Goal: Task Accomplishment & Management: Use online tool/utility

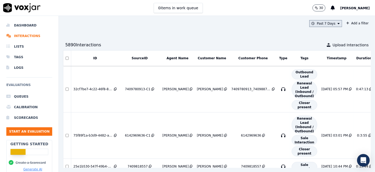
click at [338, 22] on icon at bounding box center [339, 23] width 2 height 3
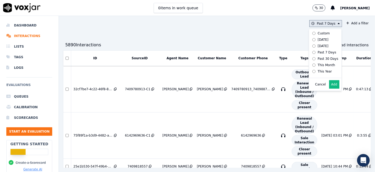
click at [318, 71] on div "This Year" at bounding box center [325, 71] width 14 height 4
click at [329, 88] on button "Add" at bounding box center [334, 84] width 10 height 8
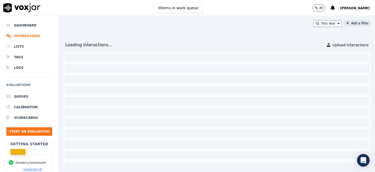
click at [348, 23] on button "Add a filter" at bounding box center [357, 23] width 27 height 6
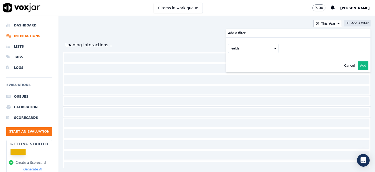
click at [232, 48] on button "Fields" at bounding box center [253, 48] width 51 height 9
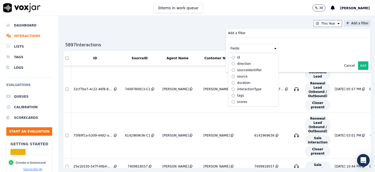
click at [237, 70] on div "sourceIdentifier" at bounding box center [249, 70] width 25 height 4
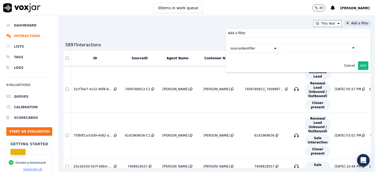
click at [289, 48] on button at bounding box center [319, 48] width 76 height 8
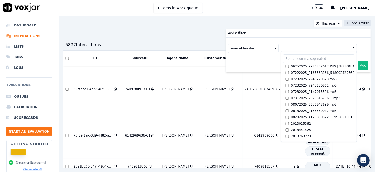
click at [283, 59] on input "text" at bounding box center [318, 58] width 71 height 9
paste input "4017448756"
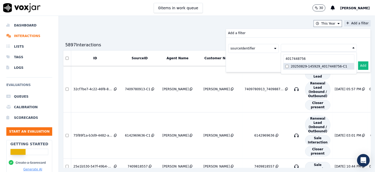
type input "4017448756"
click at [358, 67] on button "Add" at bounding box center [363, 65] width 10 height 8
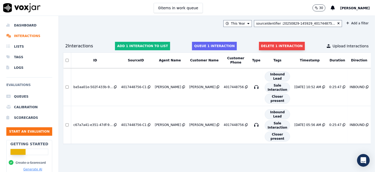
click at [269, 46] on button "Delete 1 interaction" at bounding box center [282, 46] width 46 height 8
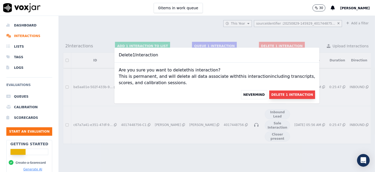
click at [276, 94] on button "Delete 1 Interaction" at bounding box center [292, 94] width 46 height 8
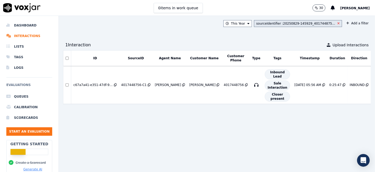
click at [338, 23] on icon at bounding box center [339, 23] width 2 height 3
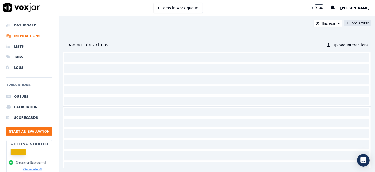
click at [345, 24] on button "Add a filter" at bounding box center [357, 23] width 27 height 6
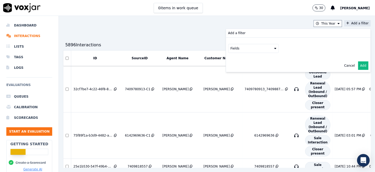
click at [236, 51] on button "Fields" at bounding box center [253, 48] width 51 height 9
click at [237, 71] on div "sourceIdentifier" at bounding box center [249, 70] width 25 height 4
click at [308, 49] on button at bounding box center [319, 48] width 76 height 8
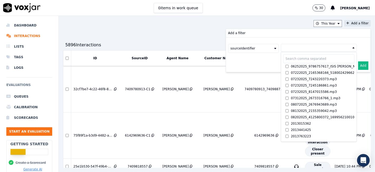
click at [289, 57] on input "text" at bounding box center [318, 58] width 71 height 9
paste input "9087206450"
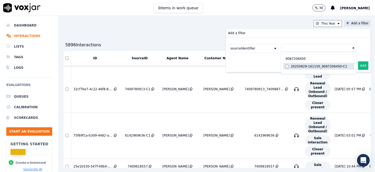
type input "9087206450"
click at [358, 67] on button "Add" at bounding box center [363, 65] width 10 height 8
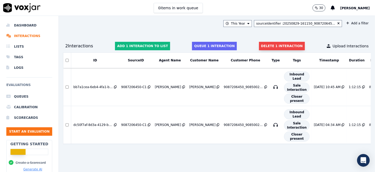
click at [279, 49] on button "Delete 1 interaction" at bounding box center [282, 46] width 46 height 8
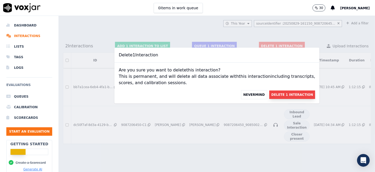
click at [289, 93] on button "Delete 1 Interaction" at bounding box center [292, 94] width 46 height 8
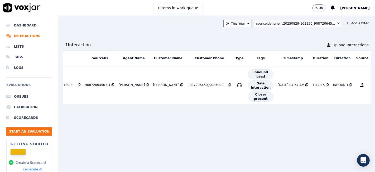
scroll to position [0, 39]
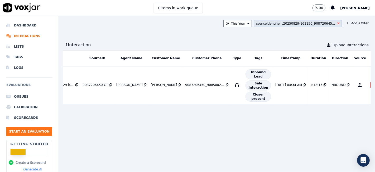
click at [338, 25] on icon at bounding box center [339, 23] width 2 height 3
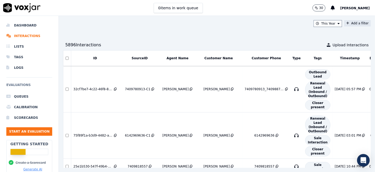
click at [348, 26] on button "Add a filter" at bounding box center [357, 23] width 27 height 6
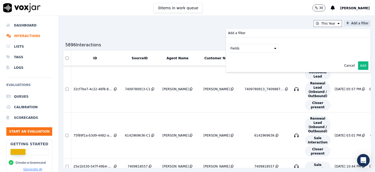
click at [239, 47] on button "Fields" at bounding box center [253, 48] width 51 height 9
click at [237, 70] on div "sourceIdentifier" at bounding box center [249, 70] width 25 height 4
click at [297, 51] on button at bounding box center [319, 48] width 76 height 8
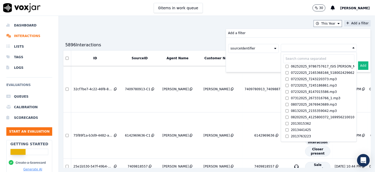
click at [283, 59] on input "text" at bounding box center [318, 58] width 71 height 9
paste input "2405614985"
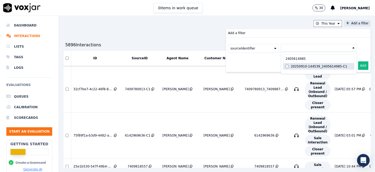
type input "2405614985"
click at [358, 64] on button "Add" at bounding box center [363, 65] width 10 height 8
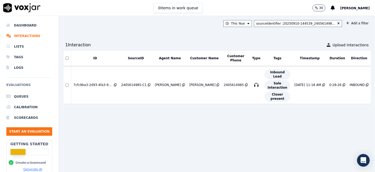
scroll to position [0, 20]
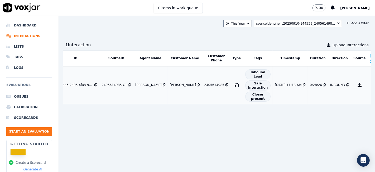
click at [372, 82] on div "0 %" at bounding box center [375, 85] width 7 height 6
click at [338, 22] on icon at bounding box center [339, 23] width 2 height 3
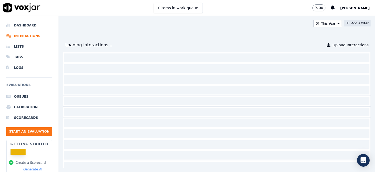
click at [346, 26] on button "Add a filter" at bounding box center [357, 23] width 27 height 6
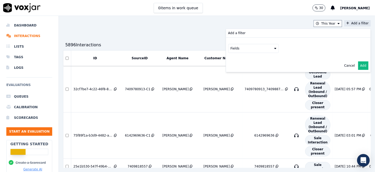
click at [242, 50] on button "Fields" at bounding box center [253, 48] width 51 height 9
click at [246, 70] on div "sourceIdentifier" at bounding box center [249, 70] width 25 height 4
click at [300, 51] on button at bounding box center [319, 48] width 76 height 8
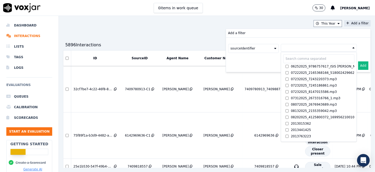
click at [288, 58] on input "text" at bounding box center [318, 58] width 71 height 9
paste input "7245703082"
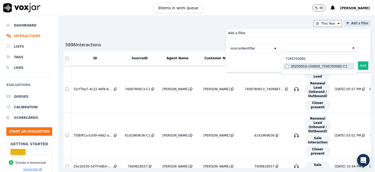
type input "7245703082"
click at [358, 65] on button "Add" at bounding box center [363, 65] width 10 height 8
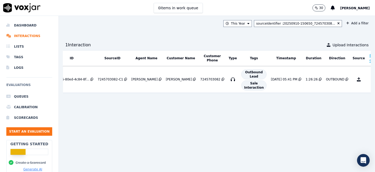
scroll to position [0, 37]
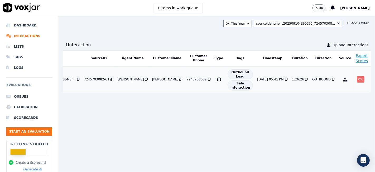
click at [356, 77] on div "0 %" at bounding box center [362, 79] width 13 height 6
click at [338, 22] on icon at bounding box center [339, 23] width 2 height 3
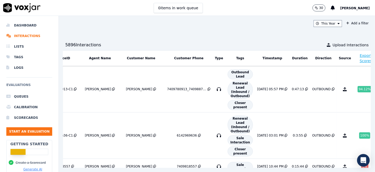
scroll to position [0, 83]
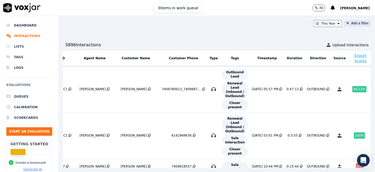
click at [344, 24] on button "Add a filter" at bounding box center [357, 23] width 27 height 6
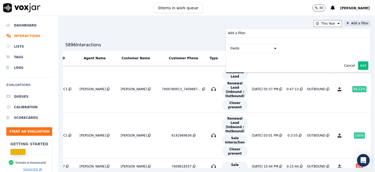
click at [243, 51] on button "Fields" at bounding box center [253, 48] width 51 height 9
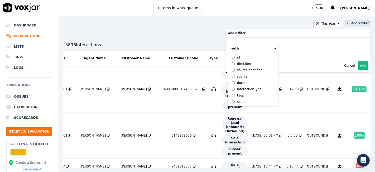
click at [237, 71] on div "sourceIdentifier" at bounding box center [249, 70] width 25 height 4
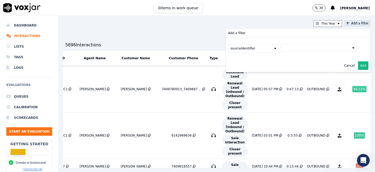
click at [299, 48] on button at bounding box center [319, 48] width 76 height 8
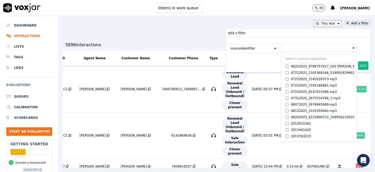
click at [288, 60] on input "text" at bounding box center [318, 58] width 71 height 9
paste input "7245703082"
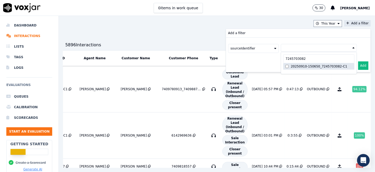
type input "7245703082"
click at [358, 65] on button "Add" at bounding box center [363, 65] width 10 height 8
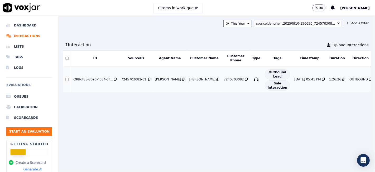
click at [193, 78] on div "[PERSON_NAME]" at bounding box center [202, 79] width 26 height 4
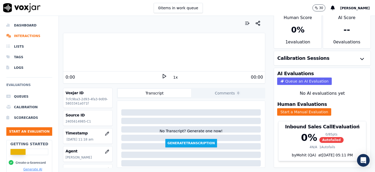
scroll to position [17, 0]
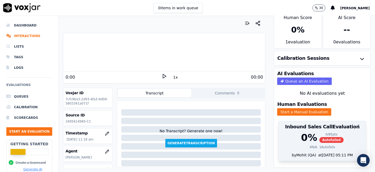
click at [320, 137] on span "Autofailed" at bounding box center [332, 140] width 24 height 6
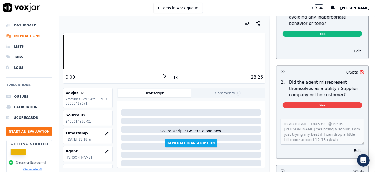
scroll to position [704, 0]
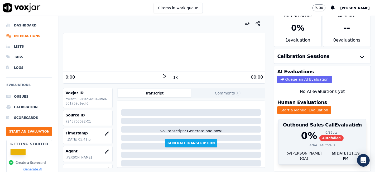
scroll to position [17, 0]
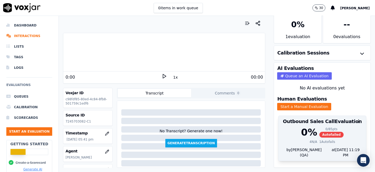
click at [320, 131] on span "Autofailed" at bounding box center [332, 134] width 24 height 6
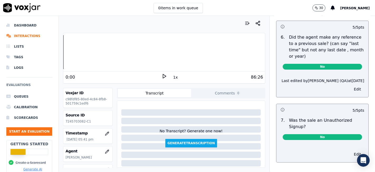
scroll to position [1505, 0]
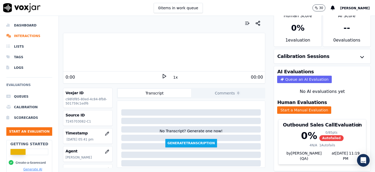
scroll to position [17, 0]
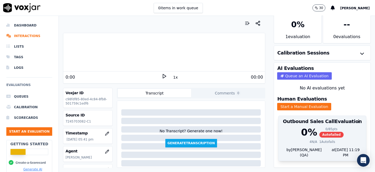
click at [306, 127] on div "0 %" at bounding box center [309, 132] width 16 height 11
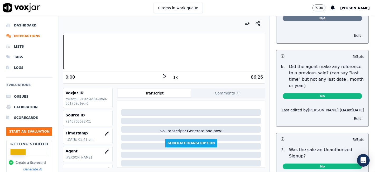
scroll to position [1505, 0]
